Goal: Information Seeking & Learning: Learn about a topic

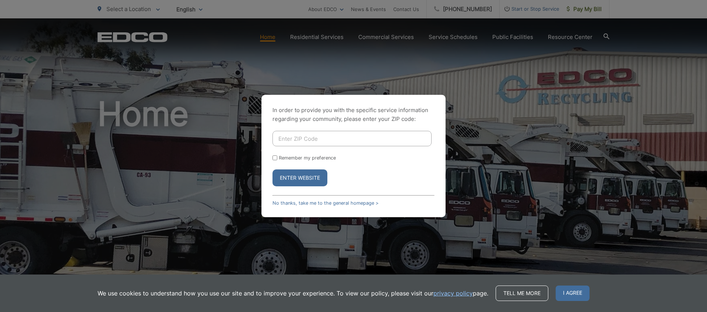
click at [324, 141] on input "Enter ZIP Code" at bounding box center [351, 138] width 159 height 15
type input "92111"
click at [311, 179] on button "Enter Website" at bounding box center [299, 178] width 55 height 17
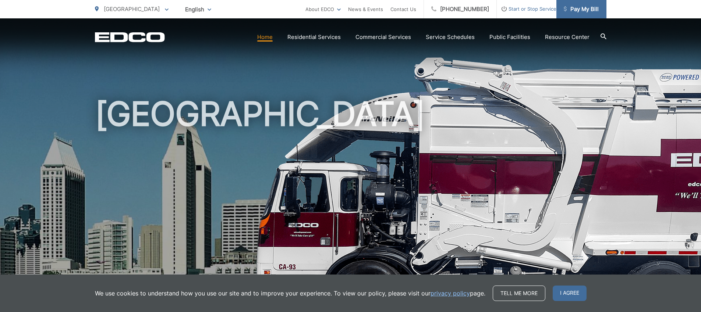
click at [565, 9] on icon at bounding box center [565, 8] width 3 height 5
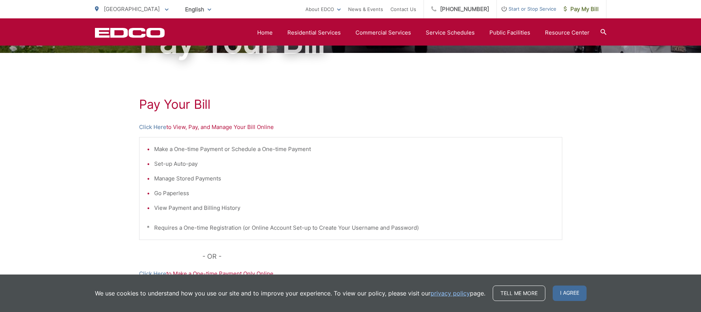
scroll to position [81, 0]
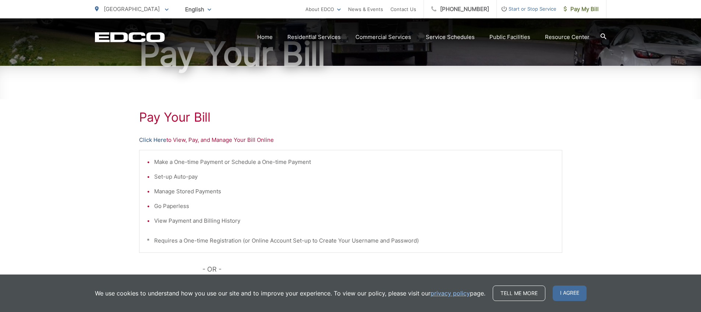
click at [156, 139] on link "Click Here" at bounding box center [152, 140] width 27 height 9
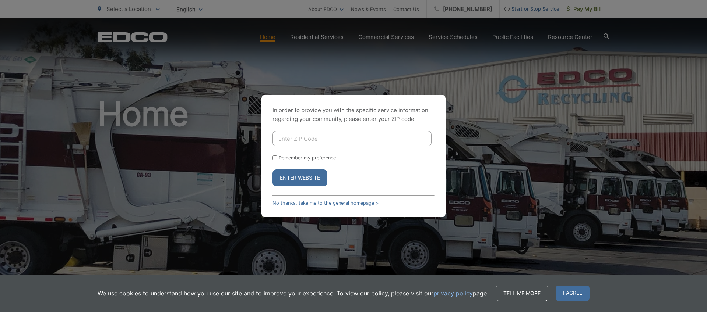
click at [308, 141] on input "Enter ZIP Code" at bounding box center [351, 138] width 159 height 15
type input "92111"
click at [301, 181] on button "Enter Website" at bounding box center [299, 178] width 55 height 17
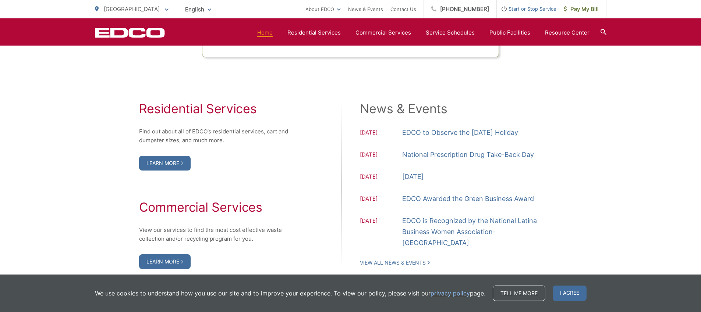
scroll to position [755, 0]
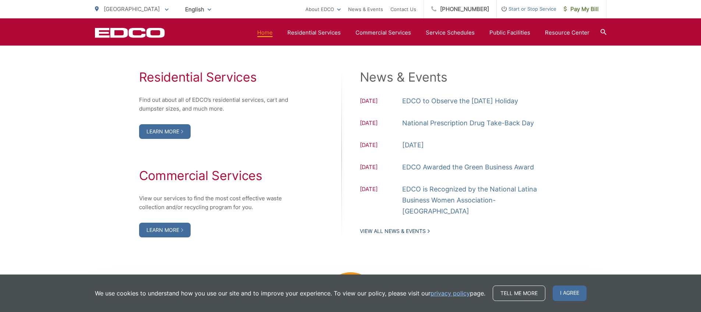
click at [428, 228] on link "View All News & Events" at bounding box center [395, 231] width 70 height 7
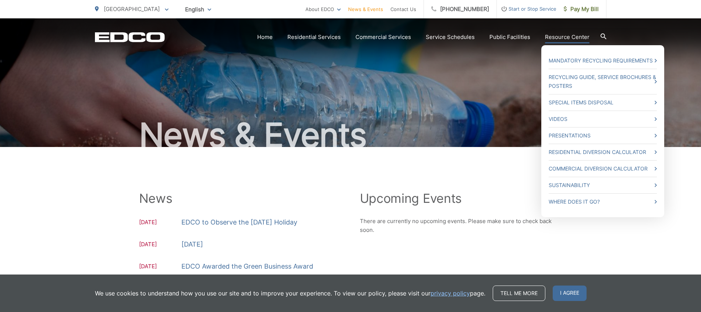
click at [568, 38] on link "Resource Center" at bounding box center [567, 37] width 45 height 9
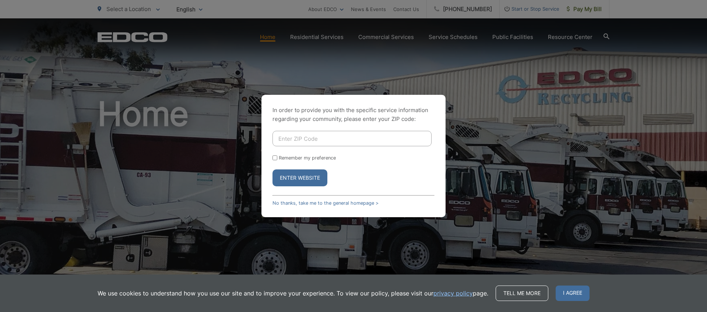
click at [312, 138] on input "Enter ZIP Code" at bounding box center [351, 138] width 159 height 15
type input "92111"
click at [308, 180] on button "Enter Website" at bounding box center [299, 178] width 55 height 17
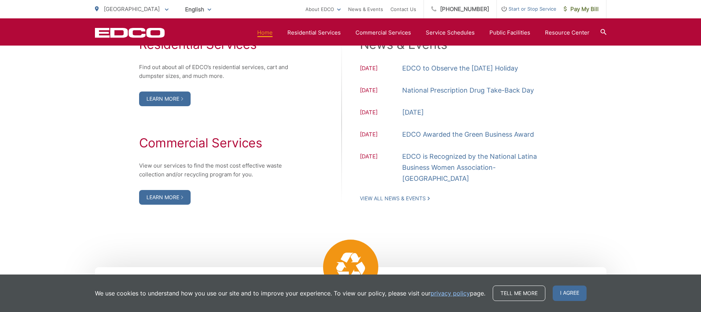
scroll to position [895, 0]
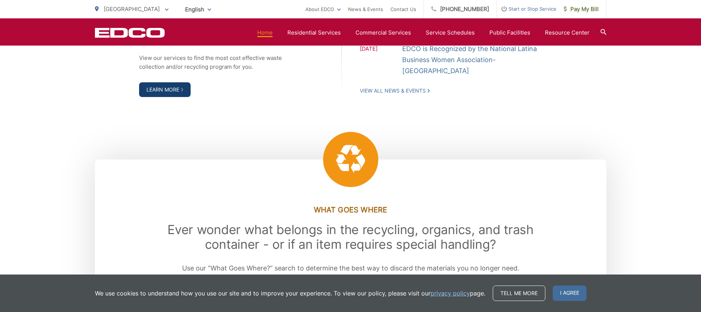
drag, startPoint x: 160, startPoint y: 99, endPoint x: 163, endPoint y: 96, distance: 4.7
click at [160, 99] on div "Residential Services Find out about all of EDCO’s residential services, cart an…" at bounding box center [351, 13] width 512 height 256
click at [163, 95] on link "Learn More" at bounding box center [165, 89] width 52 height 15
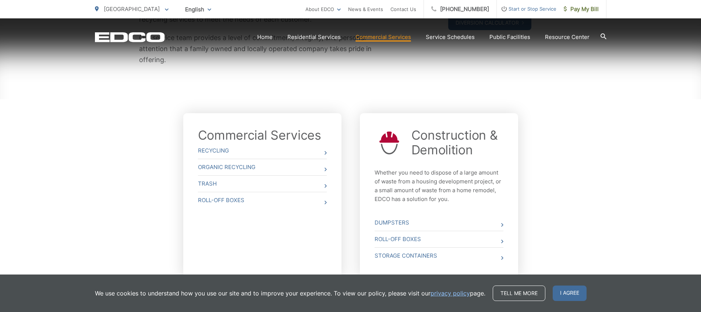
scroll to position [237, 0]
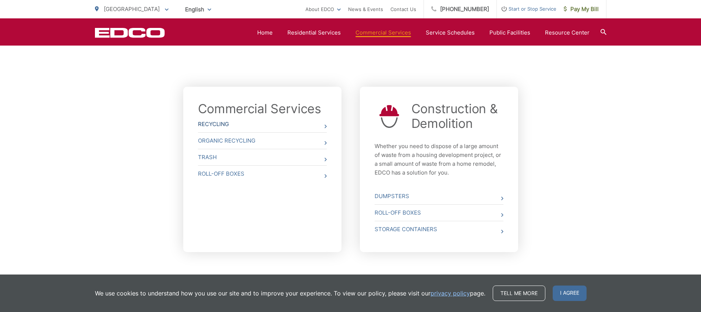
click at [326, 126] on icon at bounding box center [326, 127] width 2 height 4
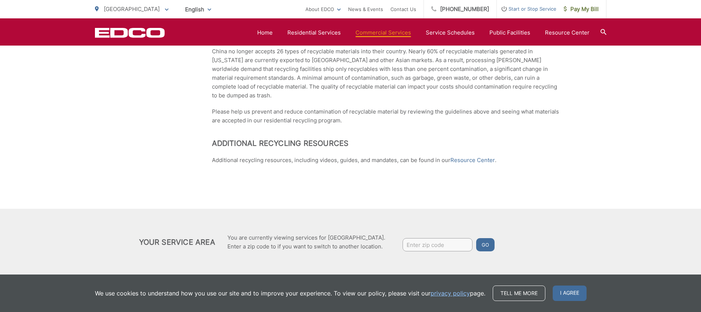
scroll to position [358, 0]
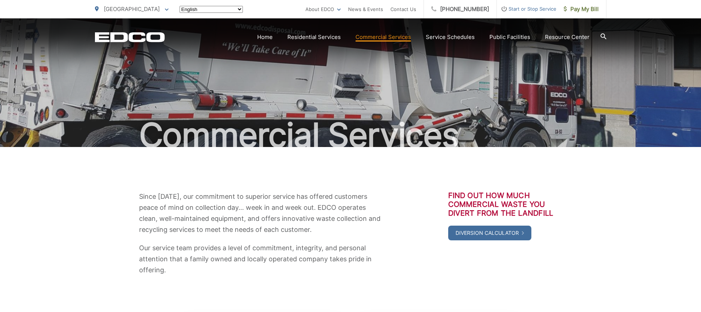
scroll to position [237, 0]
